Goal: Task Accomplishment & Management: Use online tool/utility

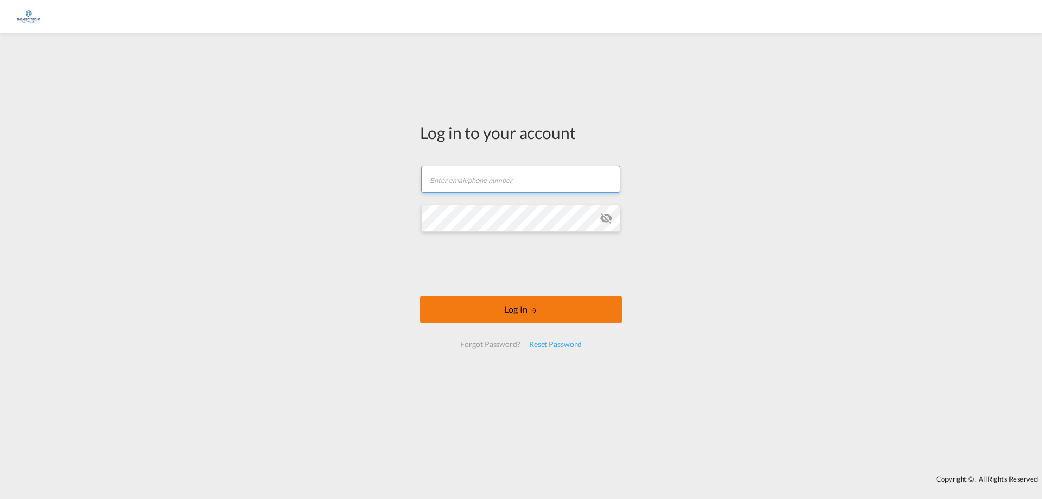
type input "[PERSON_NAME][EMAIL_ADDRESS][DOMAIN_NAME]"
click at [479, 303] on button "Log In" at bounding box center [521, 309] width 202 height 27
